Goal: Information Seeking & Learning: Compare options

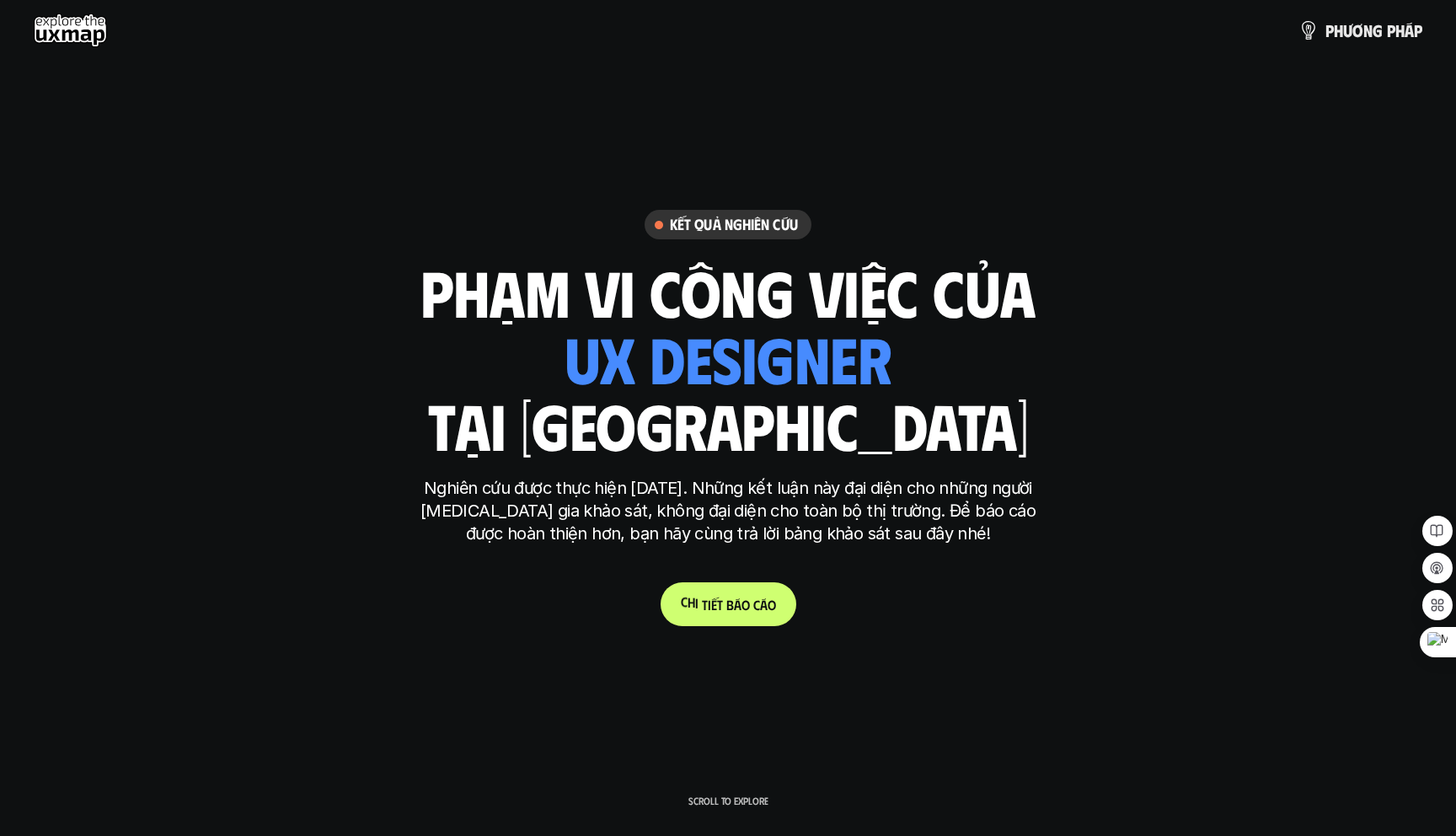
click at [733, 610] on p "C h i t i ế t b á o c á o" at bounding box center [728, 604] width 95 height 16
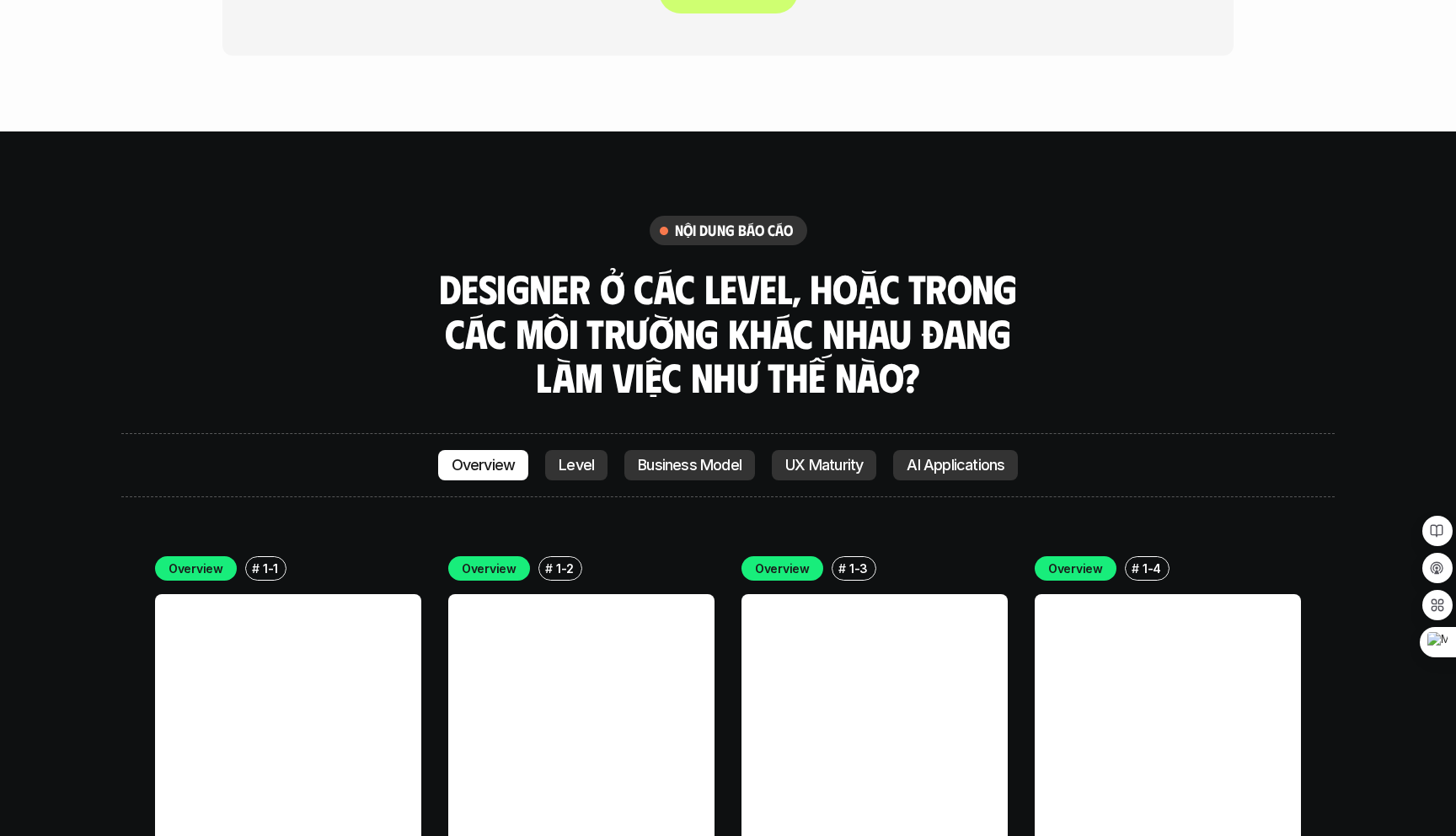
scroll to position [4644, 0]
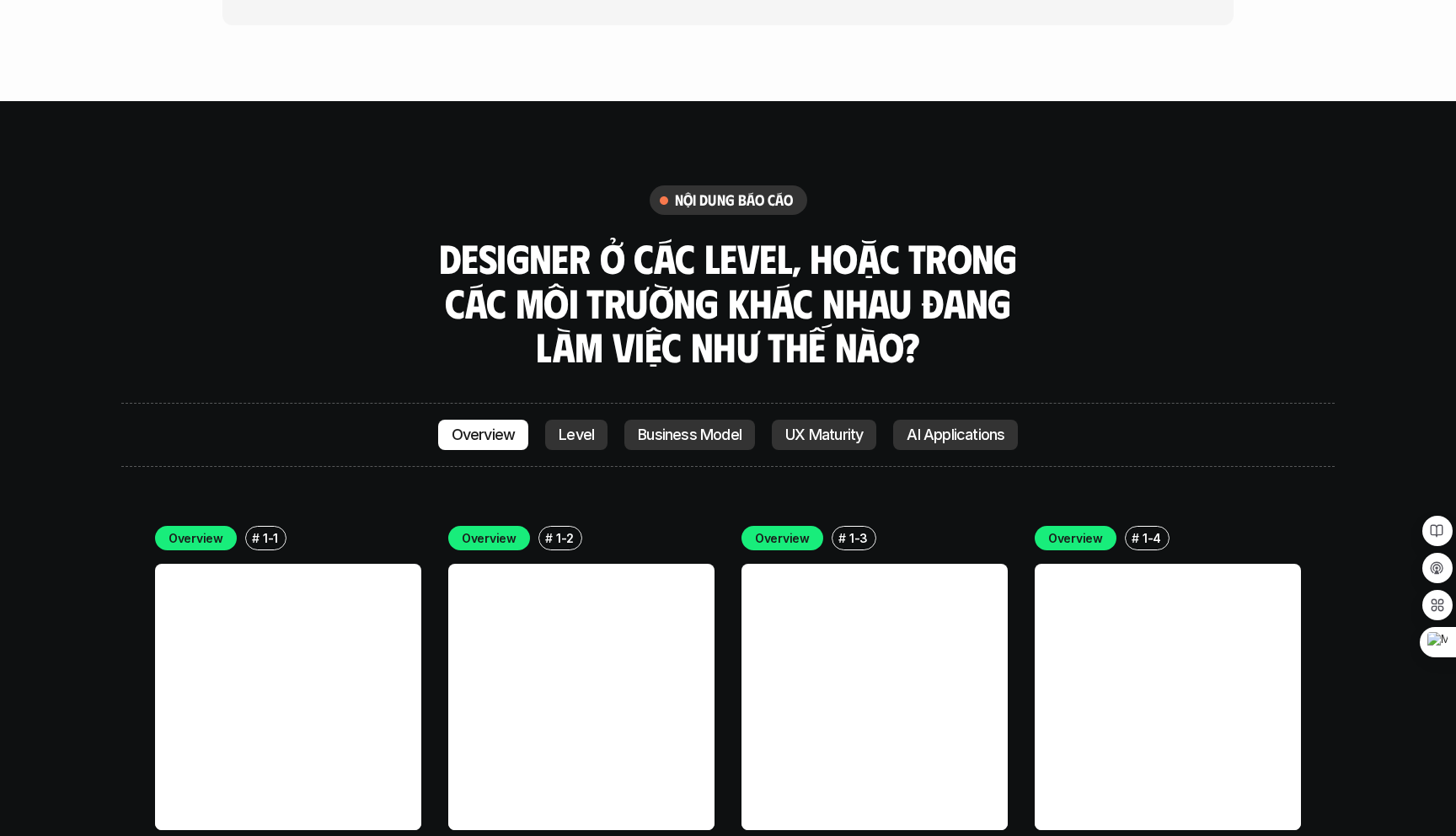
click at [332, 672] on link at bounding box center [288, 697] width 267 height 267
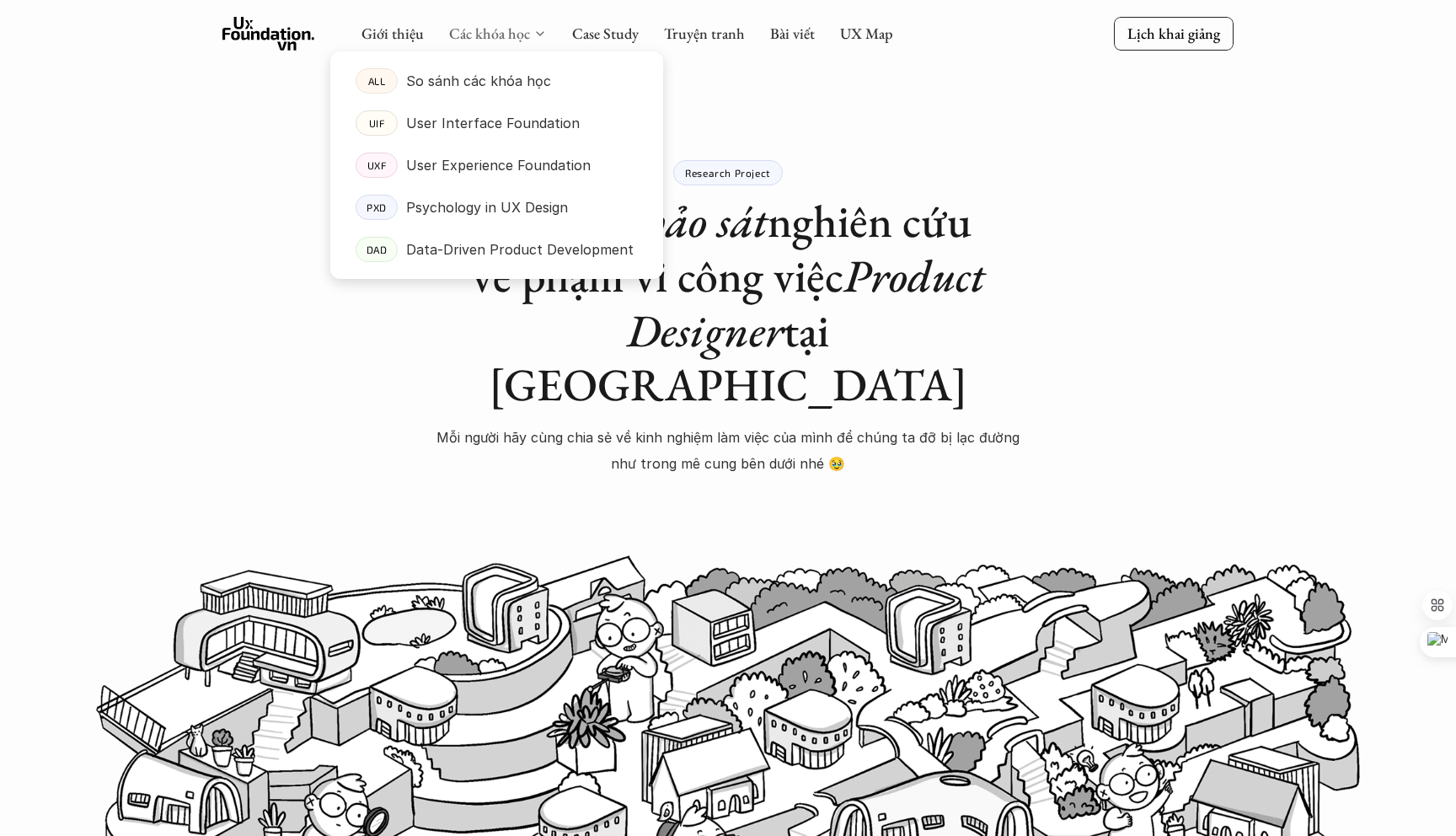
click at [487, 36] on link "Các khóa học" at bounding box center [489, 34] width 81 height 20
click at [471, 211] on p "Psychology in UX Design" at bounding box center [487, 207] width 162 height 25
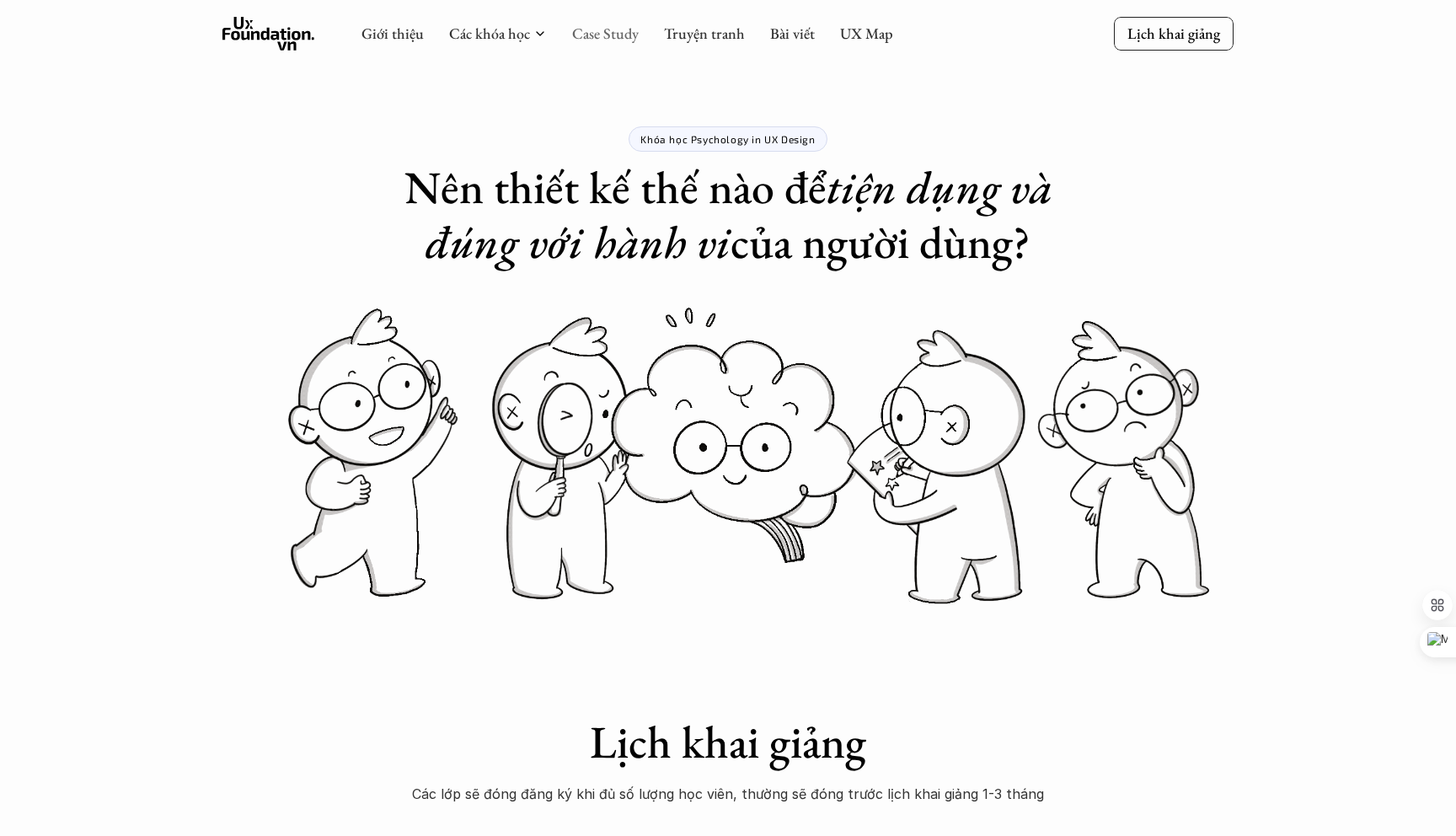
click at [604, 28] on link "Case Study" at bounding box center [605, 34] width 67 height 20
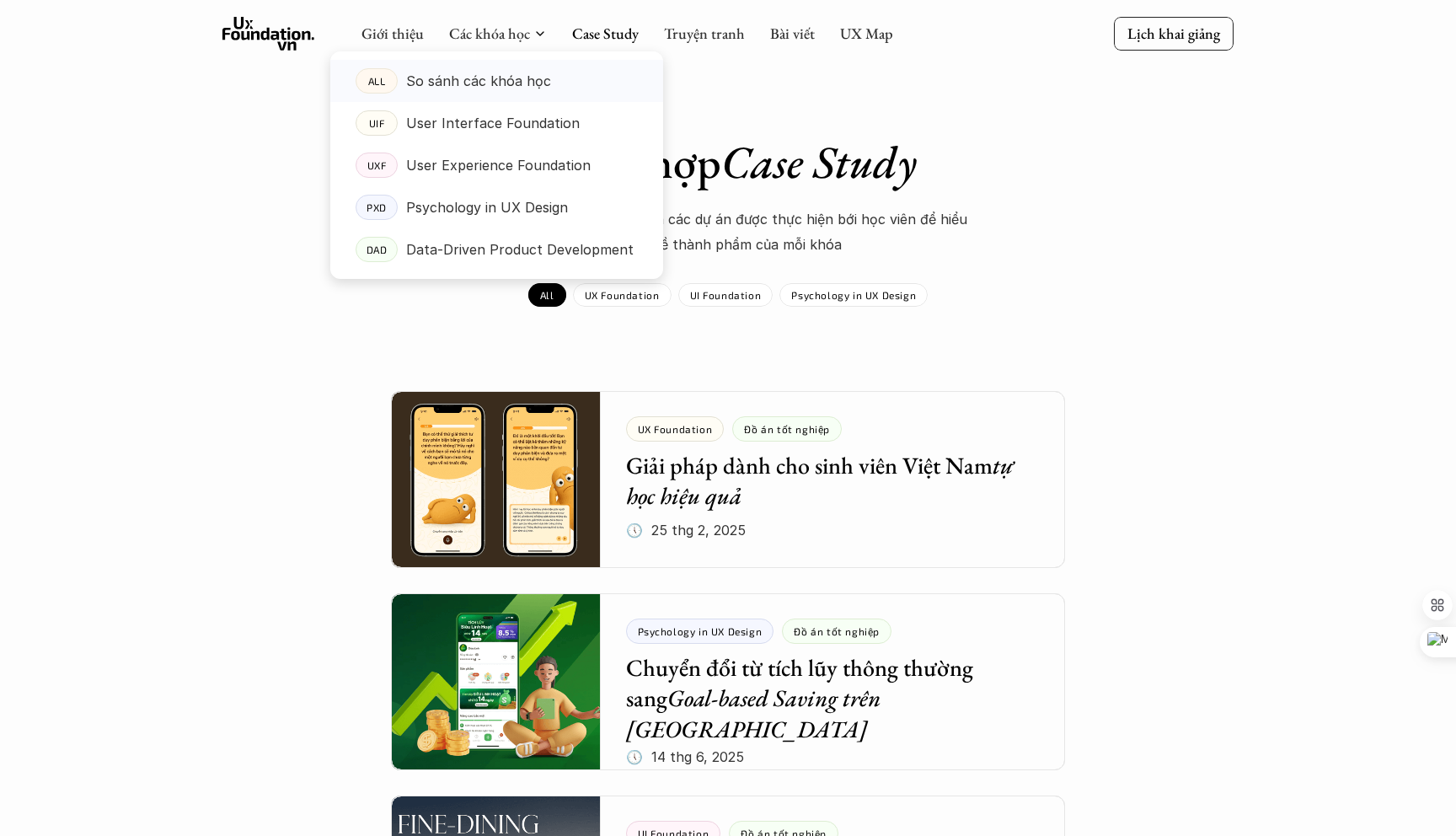
click at [488, 72] on p "So sánh các khóa học" at bounding box center [478, 81] width 145 height 25
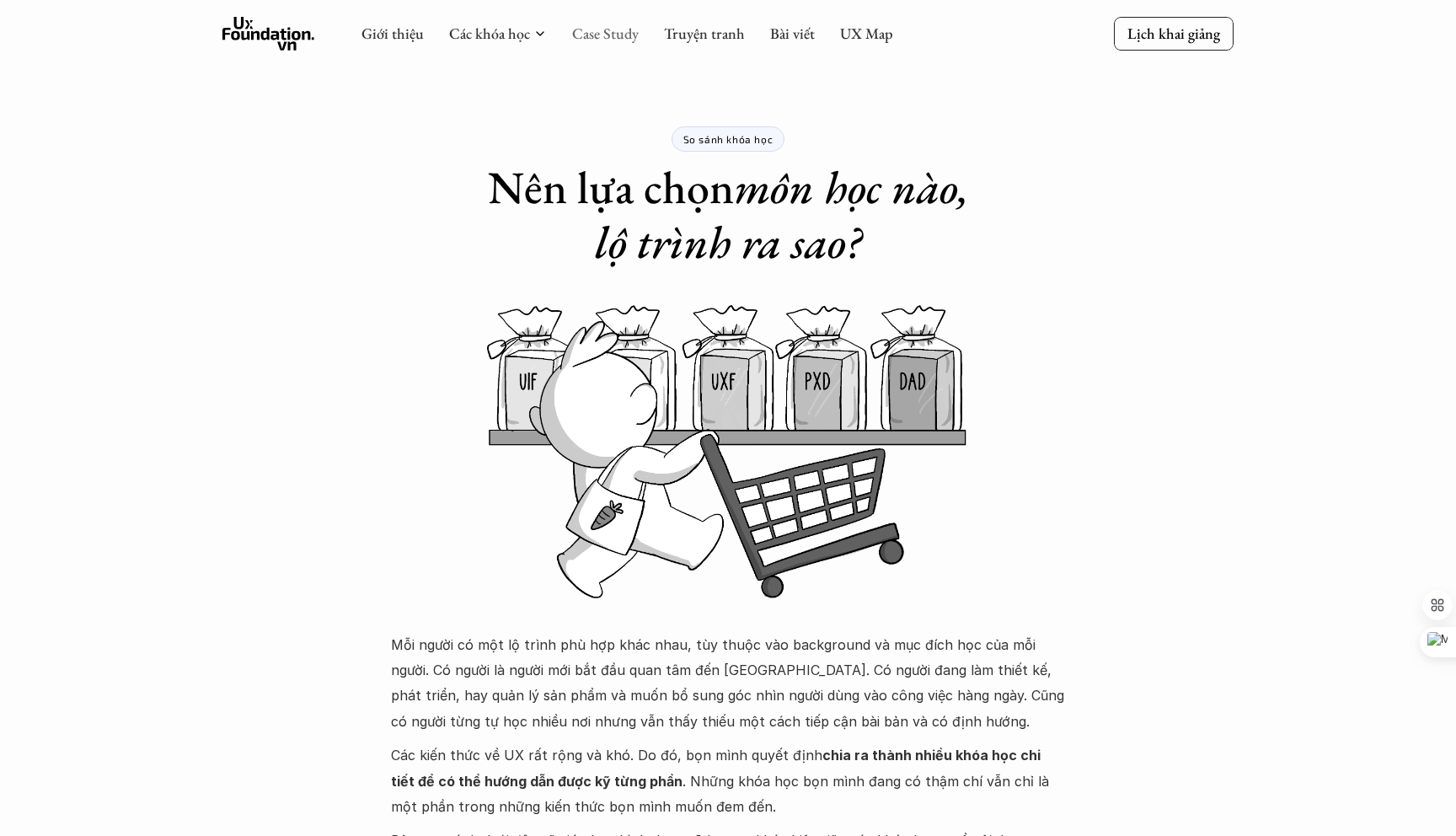
click at [601, 41] on link "Case Study" at bounding box center [605, 34] width 67 height 20
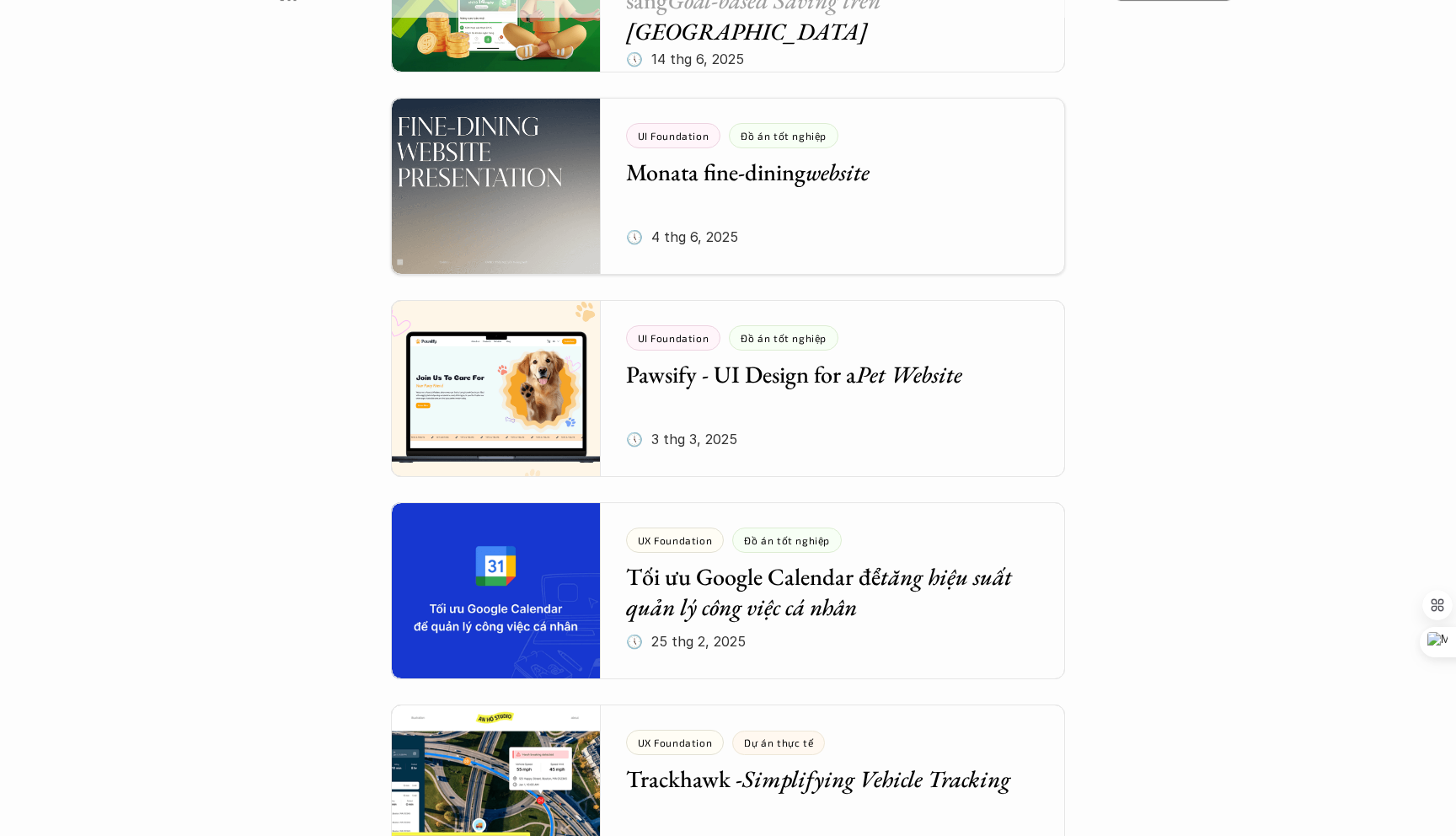
scroll to position [1078, 0]
